Goal: Use online tool/utility: Utilize a website feature to perform a specific function

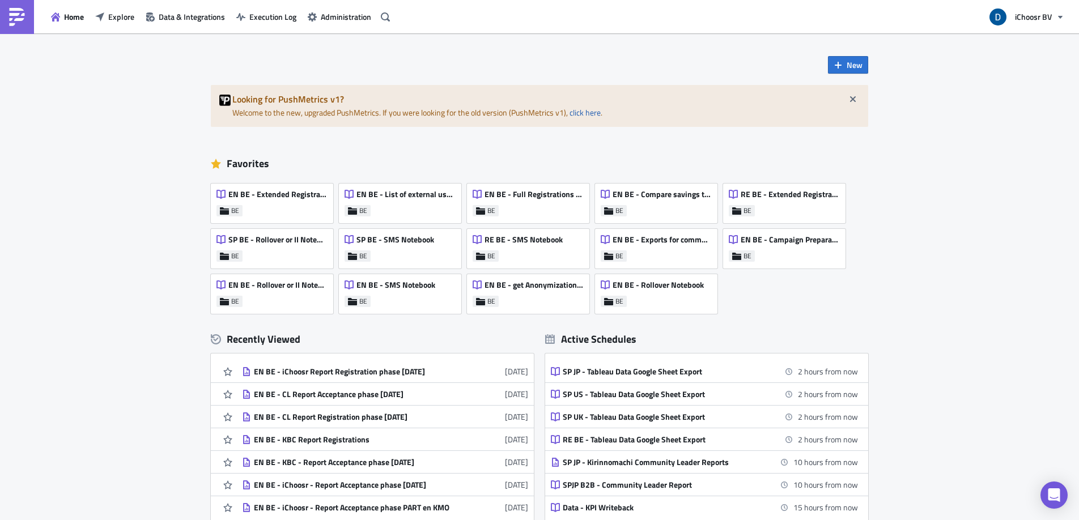
click at [194, 38] on div "New Looking for PushMetrics v1? Welcome to the new, upgraded PushMetrics. If yo…" at bounding box center [539, 335] width 1079 height 605
click at [282, 212] on div "EN BE - Extended Registrations export BE" at bounding box center [272, 204] width 122 height 40
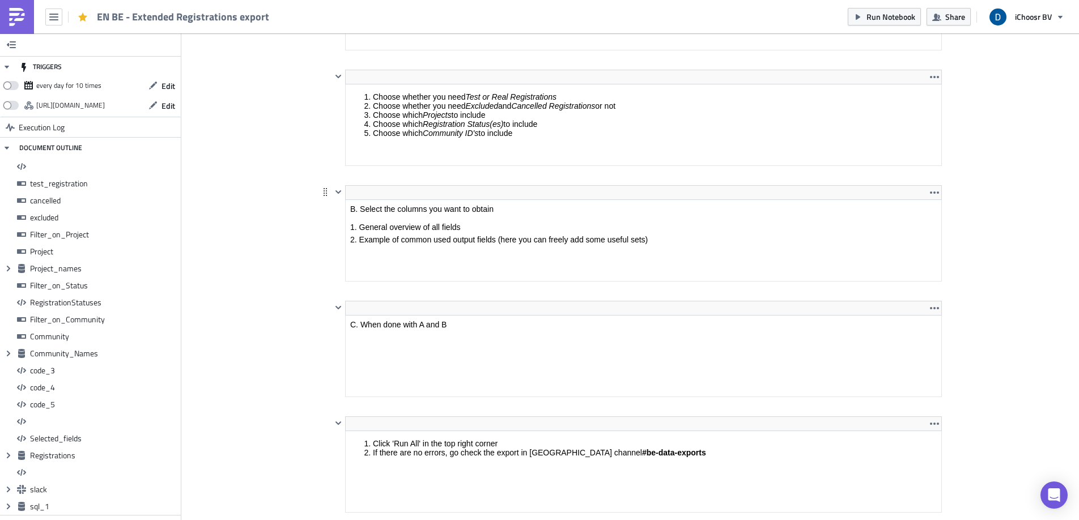
scroll to position [555, 0]
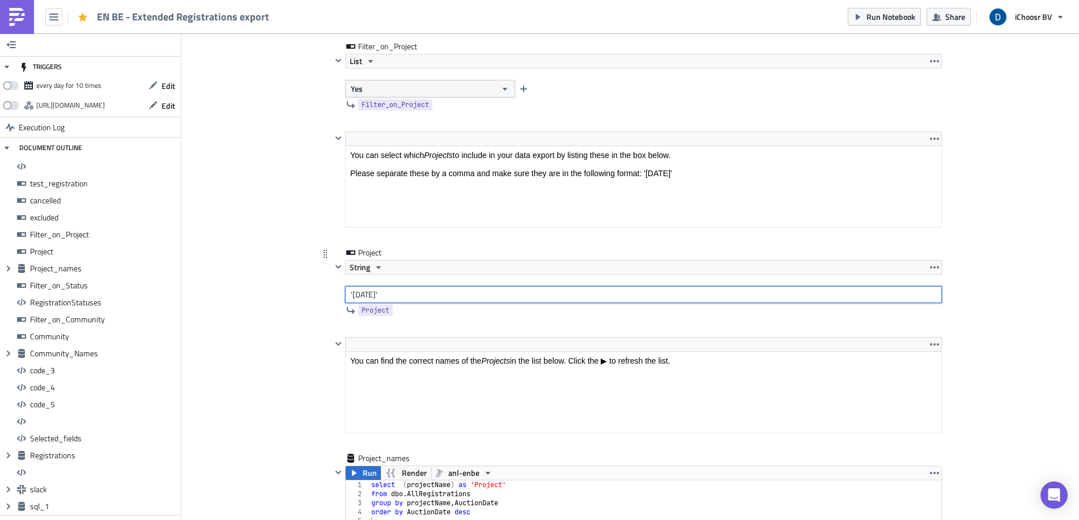
click at [394, 291] on input "'[DATE]'" at bounding box center [643, 294] width 597 height 17
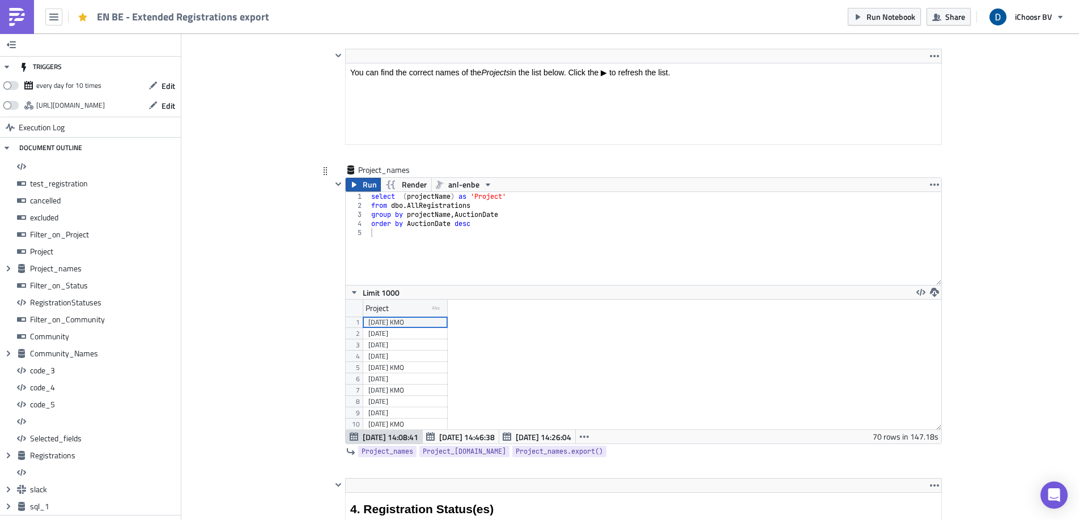
type input "'[DATE]'"
click at [368, 184] on span "Run" at bounding box center [370, 185] width 14 height 14
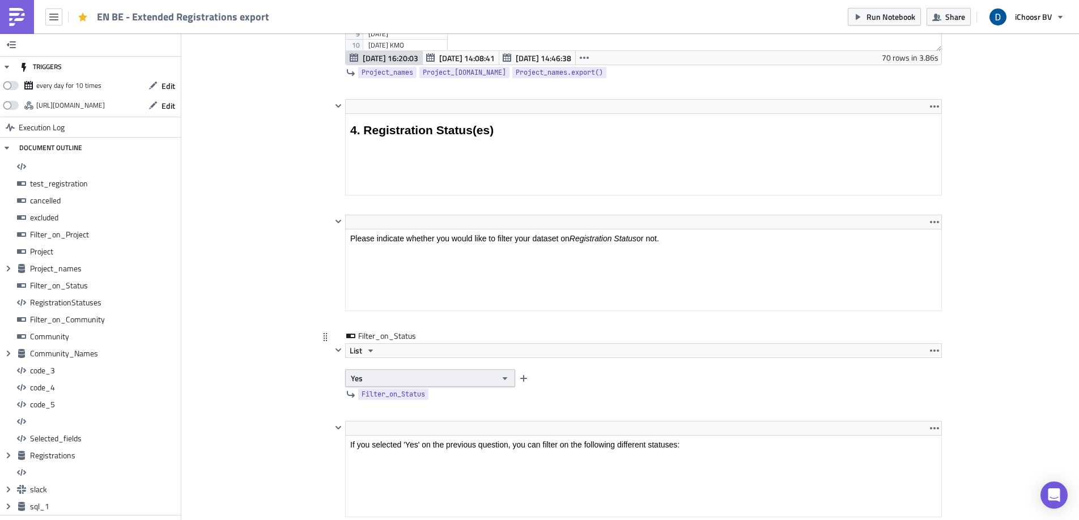
click at [402, 380] on button "Yes" at bounding box center [430, 378] width 170 height 18
click at [369, 411] on div "No" at bounding box center [395, 415] width 94 height 11
click at [399, 373] on button "No" at bounding box center [430, 378] width 170 height 18
click at [385, 401] on div "Yes" at bounding box center [395, 398] width 94 height 11
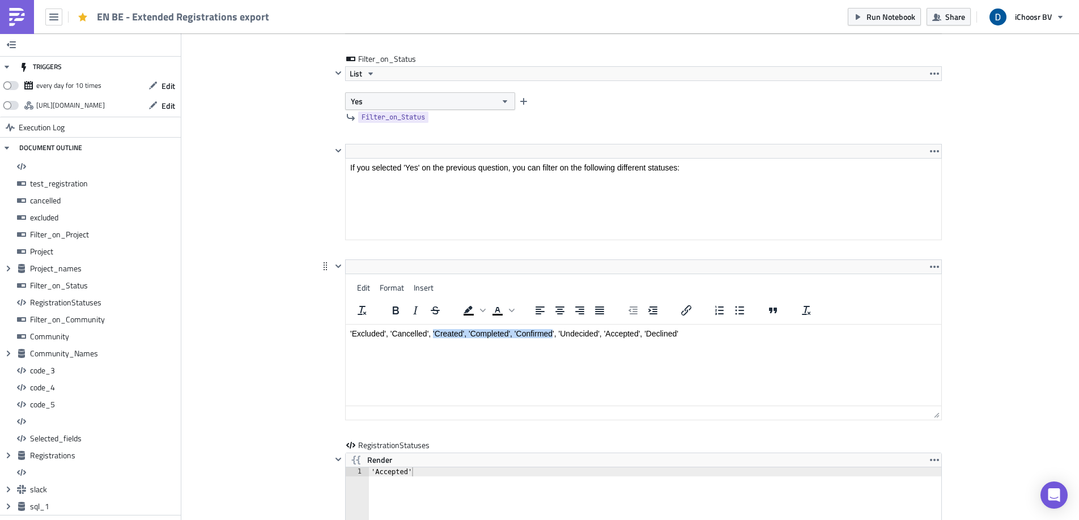
drag, startPoint x: 433, startPoint y: 333, endPoint x: 552, endPoint y: 331, distance: 119.6
click at [552, 331] on p "'Excluded', 'Cancelled', 'Created', 'Completed', 'Confirmed', 'Undecided', 'Acc…" at bounding box center [643, 333] width 586 height 9
copy p "'Created', 'Completed', 'Confirmed"
click at [393, 473] on div "'Accepted'" at bounding box center [662, 521] width 586 height 109
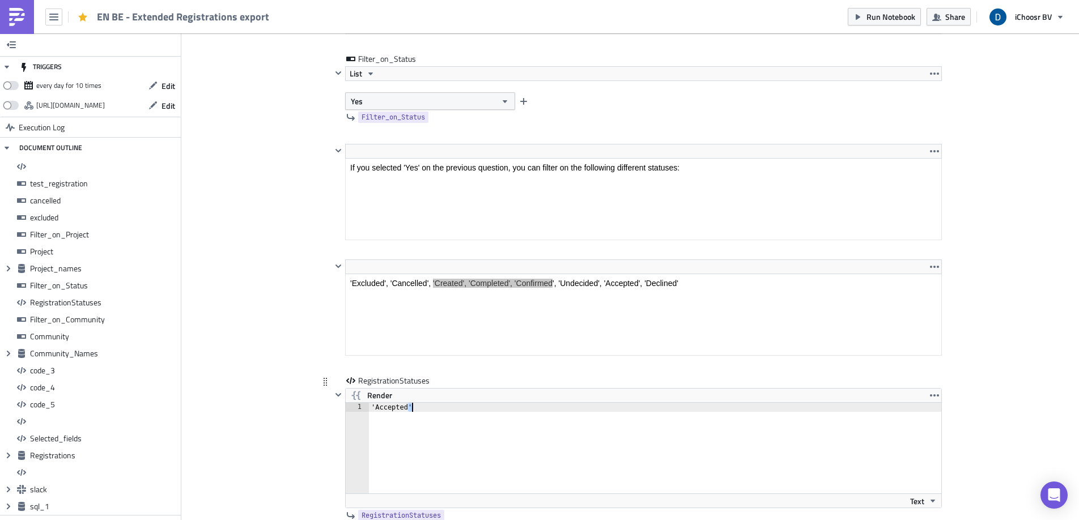
click at [393, 472] on div "'Accepted'" at bounding box center [662, 457] width 586 height 109
drag, startPoint x: 416, startPoint y: 406, endPoint x: 365, endPoint y: 409, distance: 51.6
click at [369, 409] on div "'Accepted'" at bounding box center [662, 457] width 586 height 109
paste textarea "Created', 'Completed', 'Confirmed"
drag, startPoint x: 528, startPoint y: 462, endPoint x: 490, endPoint y: 449, distance: 40.1
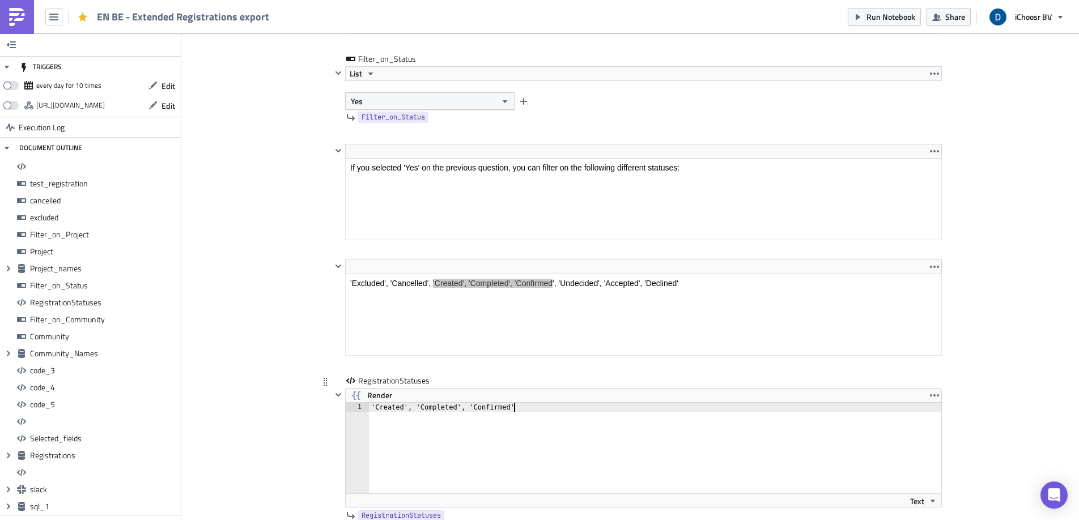
click at [526, 462] on div "'Created', 'Completed', 'Confirmed'" at bounding box center [661, 457] width 585 height 109
type textarea "'Created', 'Completed', 'Confirmed'"
click at [367, 393] on span "Render" at bounding box center [379, 396] width 25 height 14
click at [377, 392] on span "Render" at bounding box center [379, 396] width 25 height 14
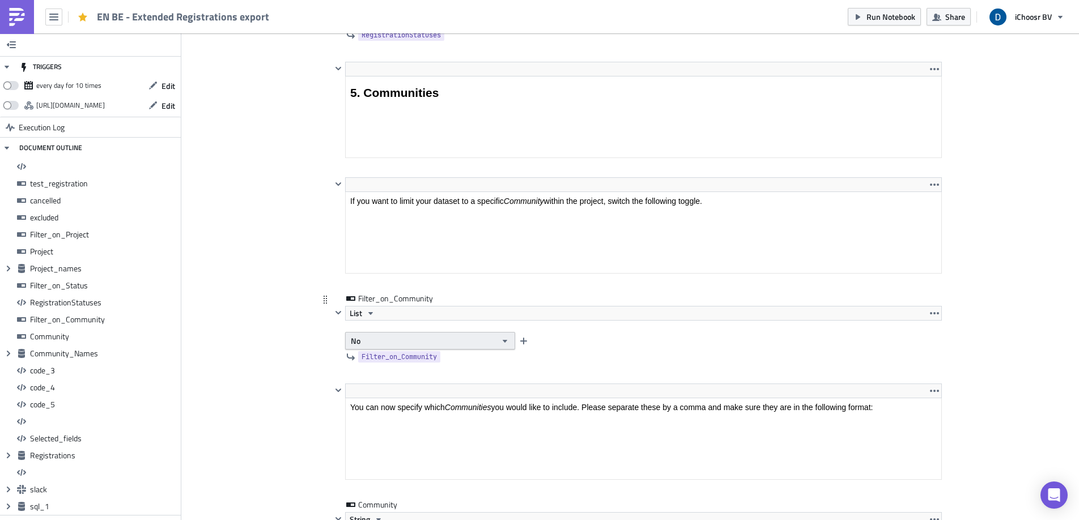
click at [389, 342] on button "No" at bounding box center [430, 341] width 170 height 18
click at [384, 360] on div "Yes" at bounding box center [395, 360] width 94 height 11
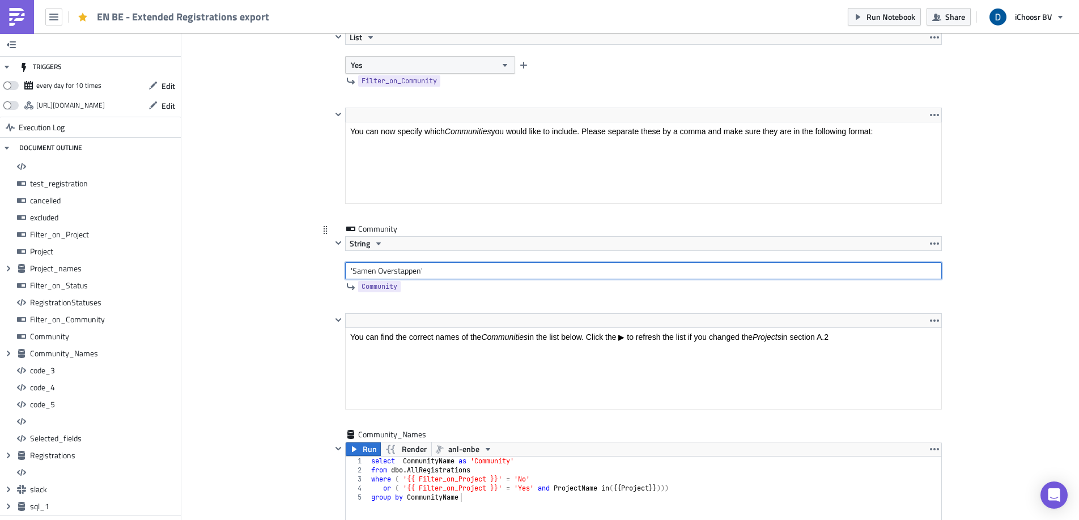
click at [395, 270] on input "'Samen Overstappen'" at bounding box center [643, 270] width 597 height 17
type input "'samensterker'"
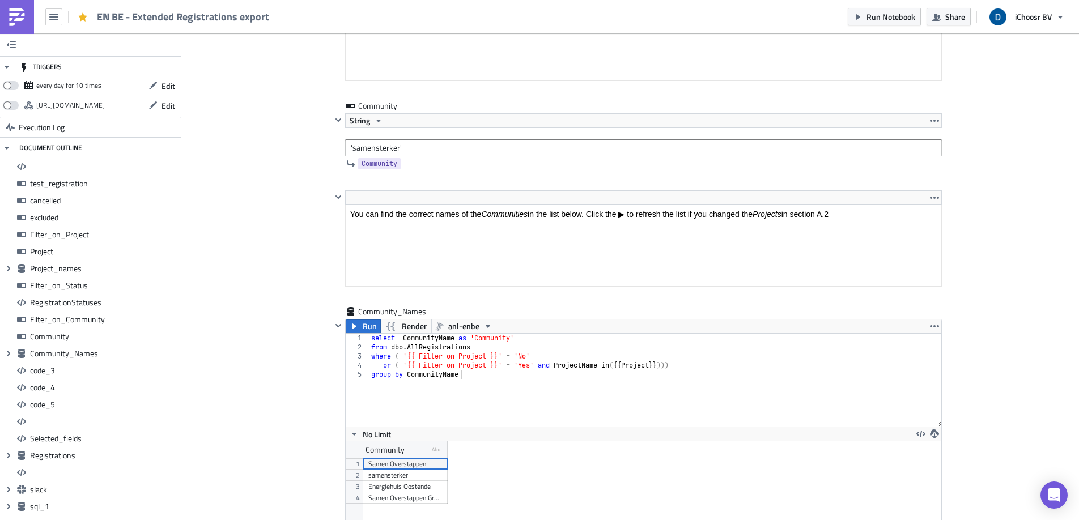
scroll to position [3826, 0]
click at [368, 323] on span "Run" at bounding box center [370, 326] width 14 height 14
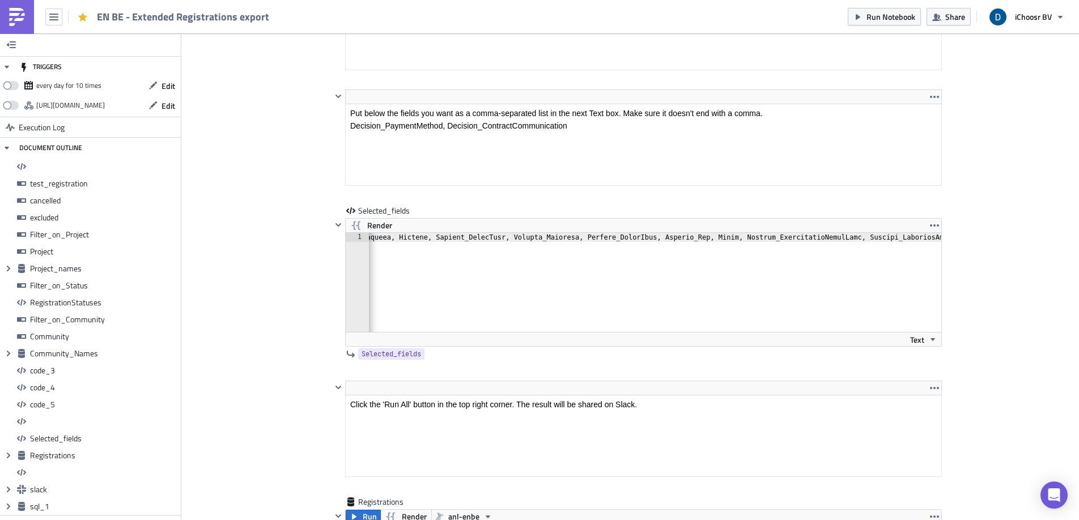
scroll to position [7658, 0]
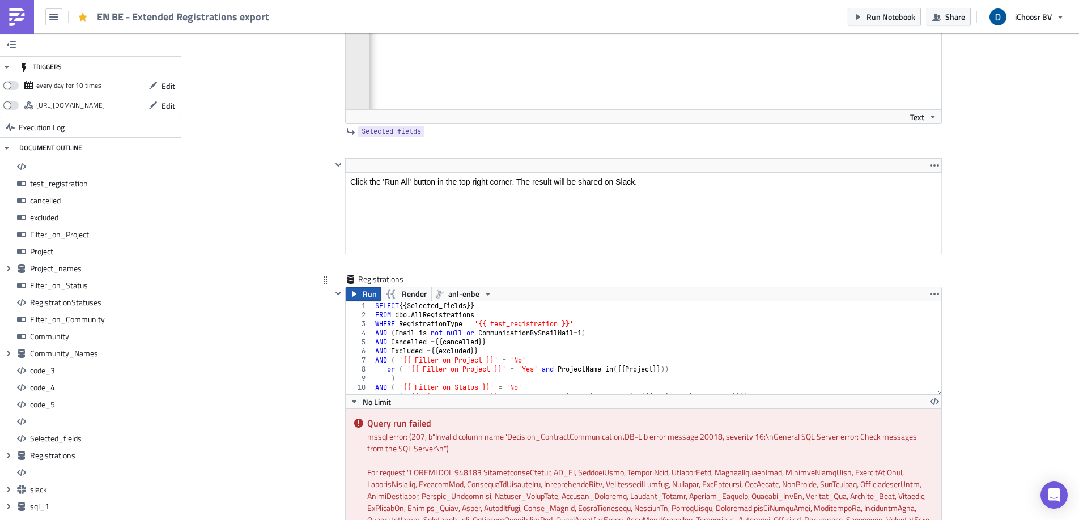
click at [367, 292] on span "Run" at bounding box center [370, 294] width 14 height 14
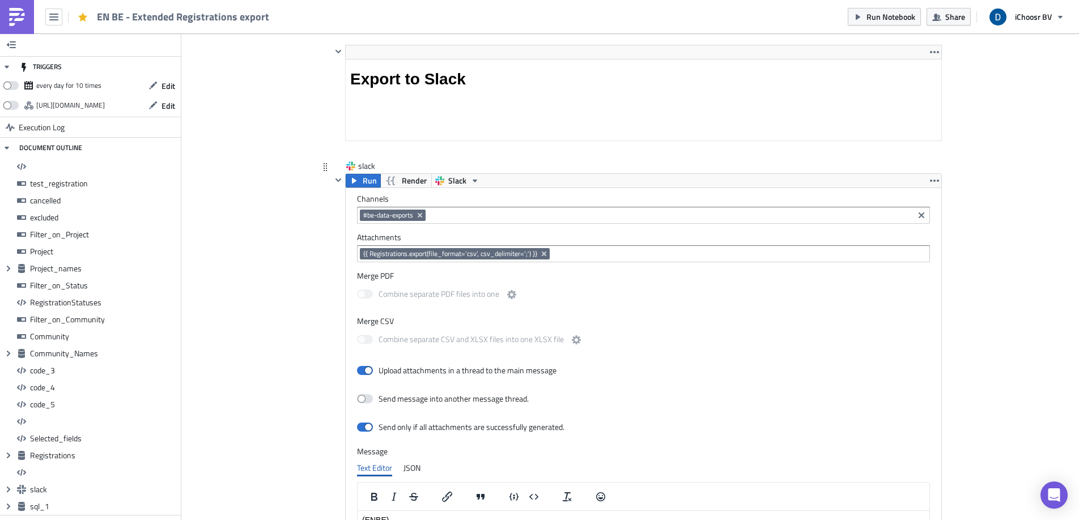
scroll to position [8230, 0]
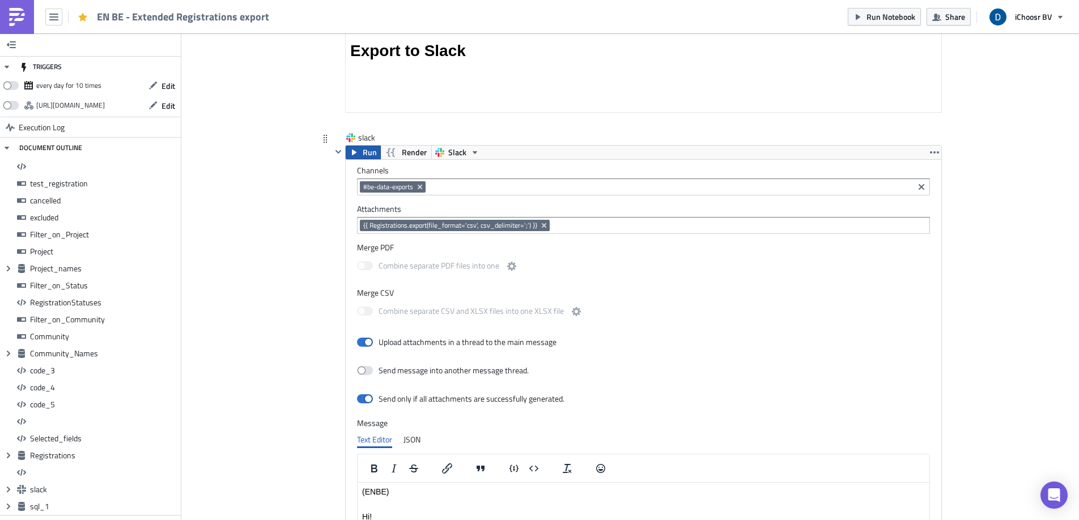
click at [363, 152] on span "Run" at bounding box center [370, 153] width 14 height 14
